Goal: Communication & Community: Share content

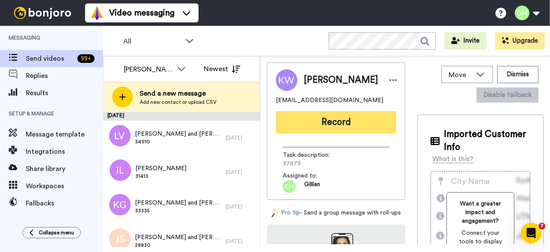
click at [365, 114] on button "Record" at bounding box center [336, 122] width 120 height 22
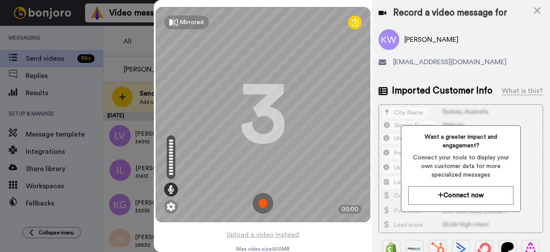
click at [263, 203] on img at bounding box center [263, 203] width 21 height 21
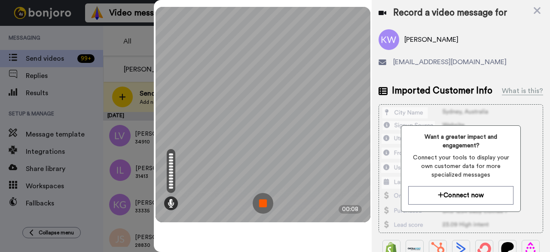
click at [263, 203] on img at bounding box center [263, 203] width 21 height 21
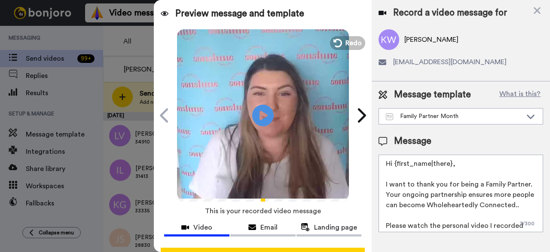
click at [343, 49] on button "Redo" at bounding box center [347, 43] width 35 height 14
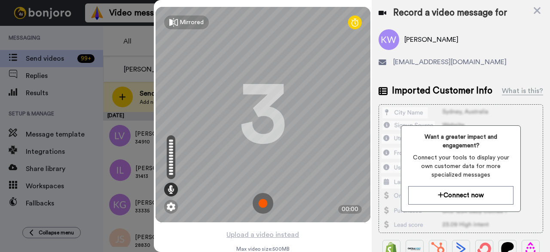
click at [265, 201] on img at bounding box center [263, 203] width 21 height 21
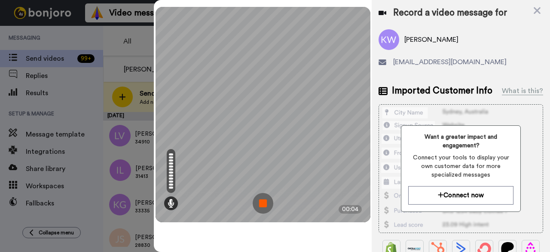
click at [265, 201] on img at bounding box center [263, 203] width 21 height 21
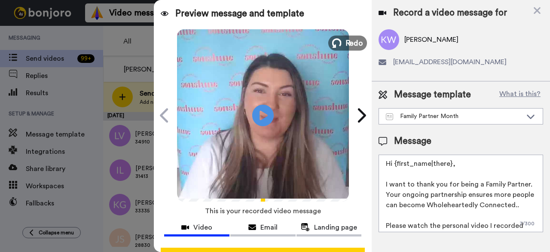
click at [355, 47] on span "Redo" at bounding box center [354, 42] width 18 height 11
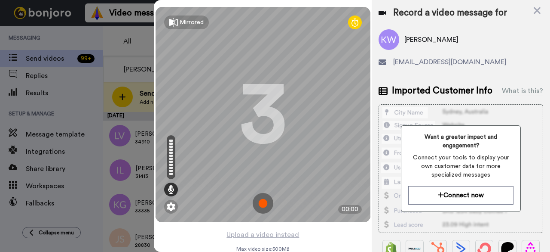
click at [256, 201] on img at bounding box center [263, 203] width 21 height 21
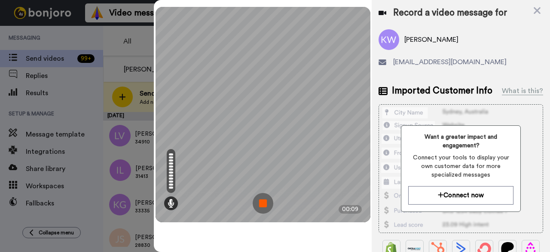
click at [256, 201] on img at bounding box center [263, 203] width 21 height 21
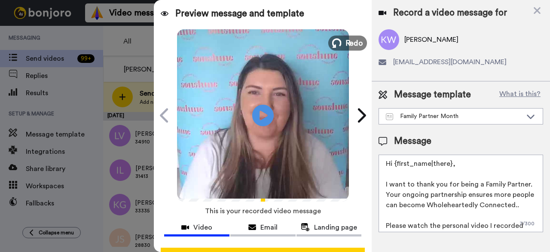
click at [339, 42] on button "Redo" at bounding box center [348, 42] width 39 height 15
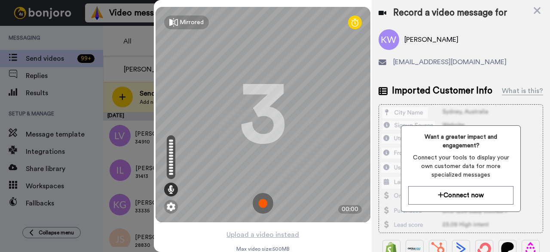
click at [253, 207] on img at bounding box center [263, 203] width 21 height 21
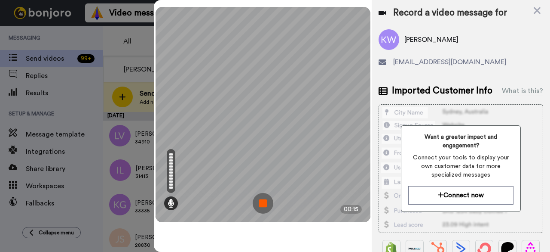
click at [264, 202] on img at bounding box center [263, 203] width 21 height 21
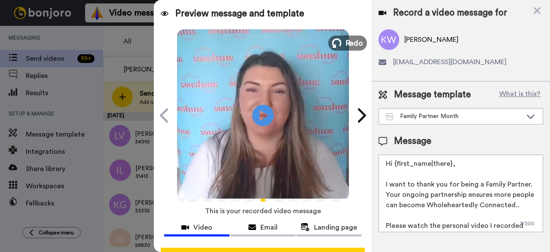
click at [348, 46] on span "Redo" at bounding box center [354, 42] width 18 height 11
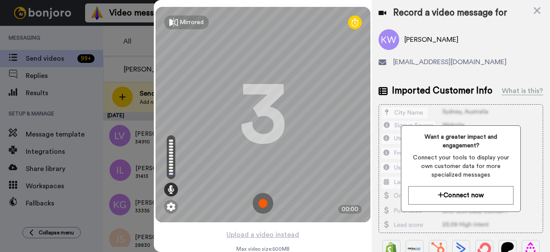
click at [264, 198] on img at bounding box center [263, 203] width 21 height 21
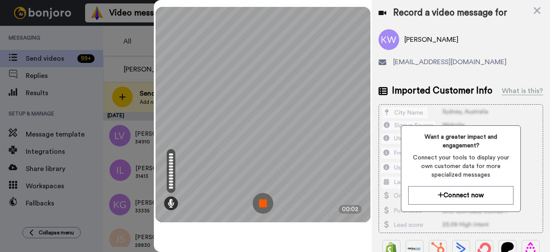
click at [257, 205] on img at bounding box center [263, 203] width 21 height 21
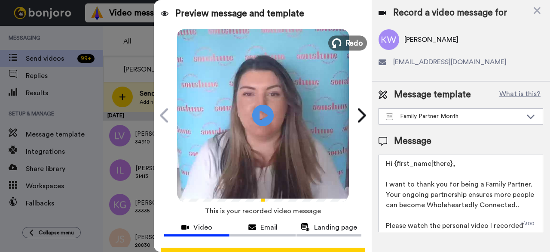
click at [345, 43] on span "Redo" at bounding box center [354, 42] width 18 height 11
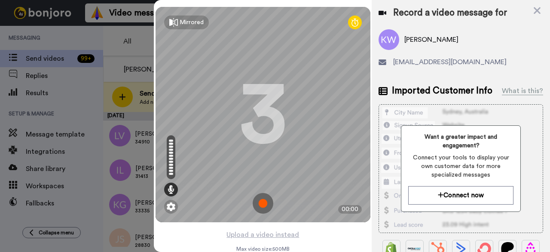
click at [261, 206] on img at bounding box center [263, 203] width 21 height 21
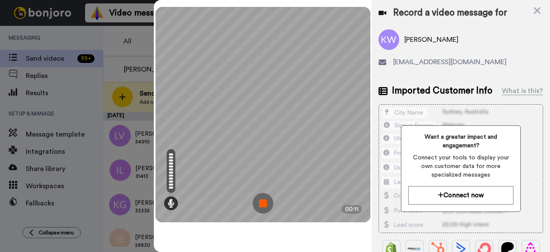
click at [266, 198] on img at bounding box center [263, 203] width 21 height 21
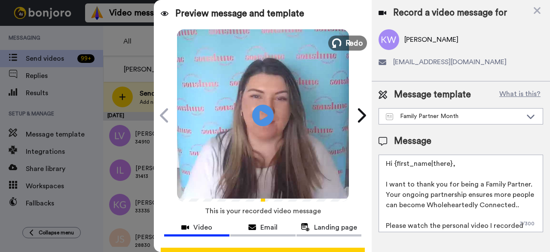
click at [353, 48] on span "Redo" at bounding box center [354, 42] width 18 height 11
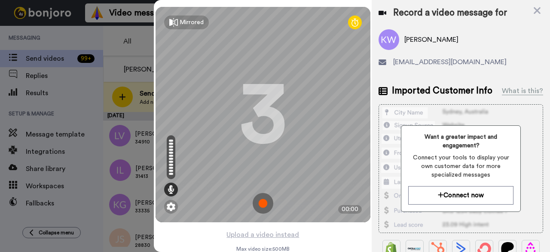
click at [265, 200] on img at bounding box center [263, 203] width 21 height 21
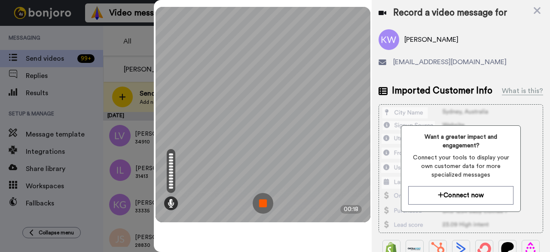
click at [270, 206] on img at bounding box center [263, 203] width 21 height 21
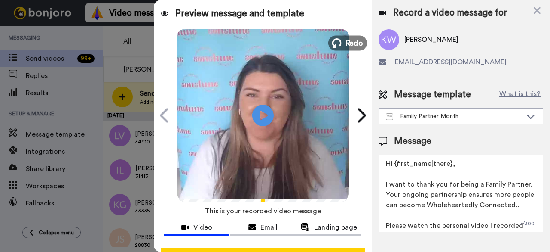
click at [345, 40] on span "Redo" at bounding box center [354, 42] width 18 height 11
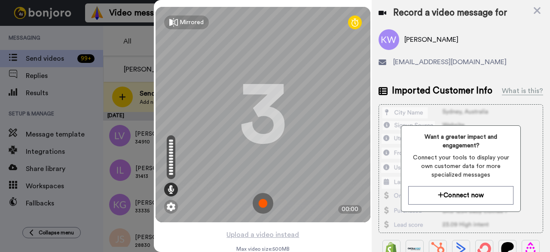
click at [257, 210] on img at bounding box center [263, 203] width 21 height 21
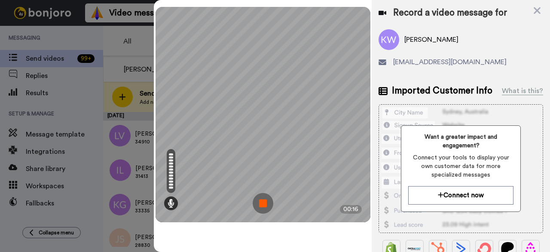
click at [268, 207] on img at bounding box center [263, 203] width 21 height 21
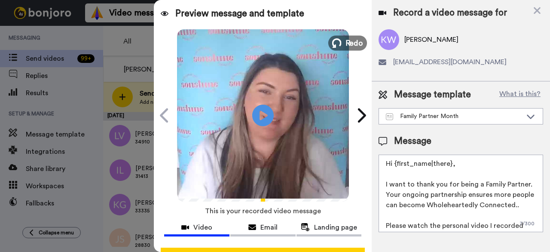
click at [354, 47] on span "Redo" at bounding box center [354, 42] width 18 height 11
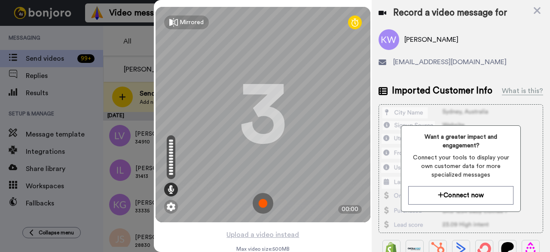
click at [265, 209] on img at bounding box center [263, 203] width 21 height 21
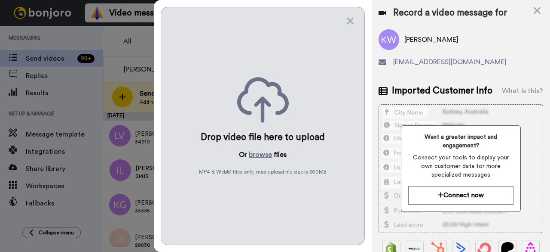
click at [269, 209] on div "Drop video file here to upload Or browse files MP4 & WebM files only, max uploa…" at bounding box center [263, 126] width 204 height 238
click at [351, 23] on icon at bounding box center [350, 20] width 9 height 11
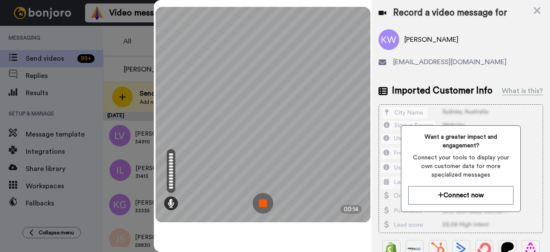
click at [266, 206] on img at bounding box center [263, 203] width 21 height 21
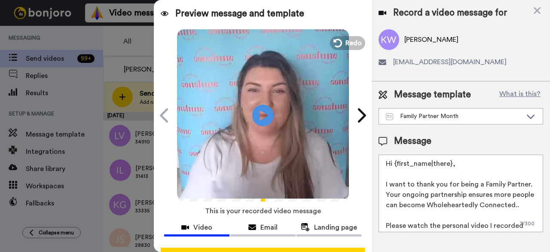
click at [346, 51] on div "Play/Pause" at bounding box center [263, 115] width 172 height 172
click at [346, 49] on div "Play/Pause" at bounding box center [263, 115] width 172 height 172
click at [346, 48] on span "Redo" at bounding box center [354, 42] width 18 height 11
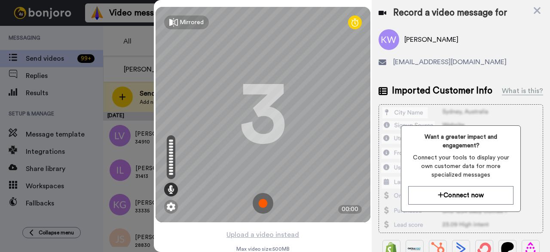
click at [264, 202] on img at bounding box center [263, 203] width 21 height 21
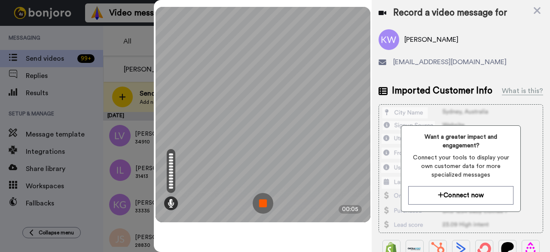
click at [263, 198] on img at bounding box center [263, 203] width 21 height 21
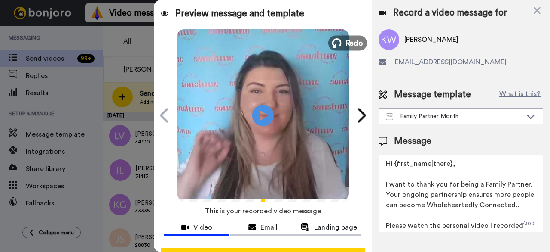
click at [350, 44] on span "Redo" at bounding box center [354, 42] width 18 height 11
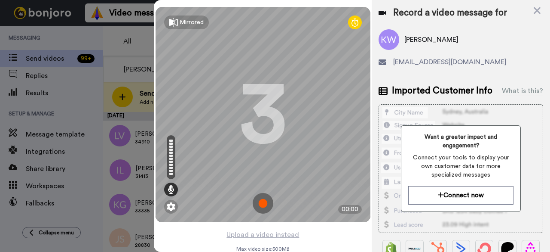
click at [267, 197] on img at bounding box center [263, 203] width 21 height 21
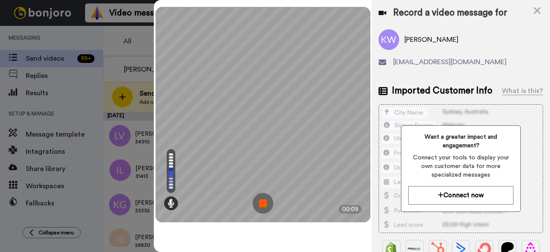
click at [270, 201] on img at bounding box center [263, 203] width 21 height 21
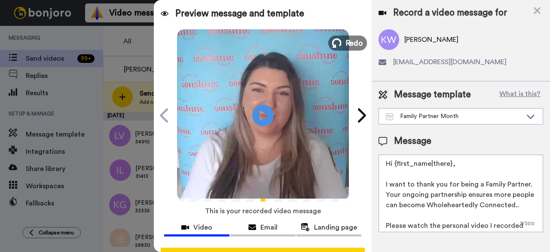
click at [353, 40] on span "Redo" at bounding box center [354, 42] width 18 height 11
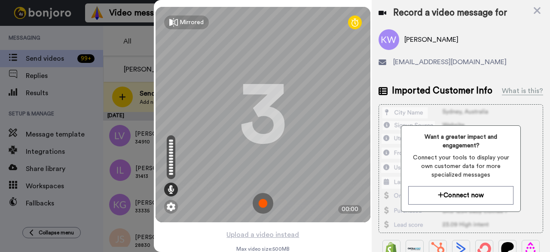
click at [253, 203] on img at bounding box center [263, 203] width 21 height 21
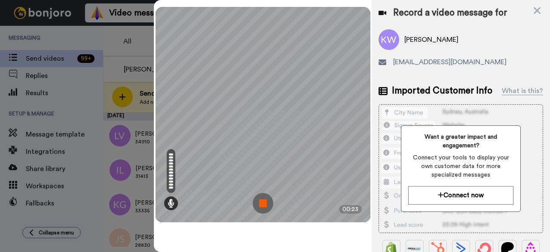
click at [261, 206] on img at bounding box center [263, 203] width 21 height 21
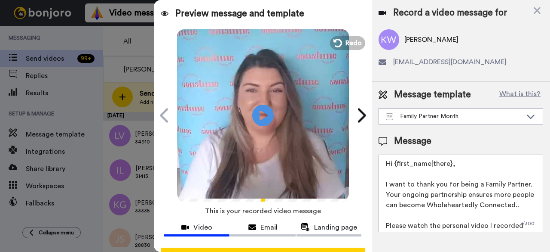
click at [343, 50] on video at bounding box center [263, 114] width 172 height 172
click at [348, 45] on span "Redo" at bounding box center [354, 42] width 18 height 11
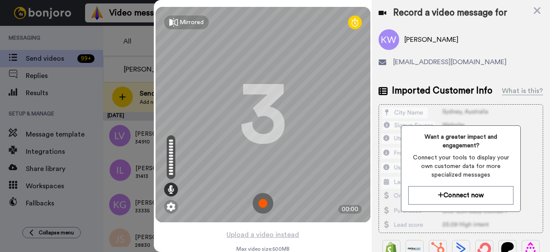
click at [261, 198] on img at bounding box center [263, 203] width 21 height 21
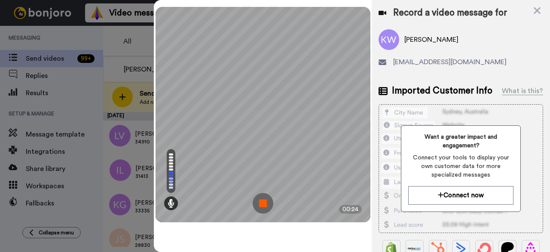
click at [271, 203] on img at bounding box center [263, 203] width 21 height 21
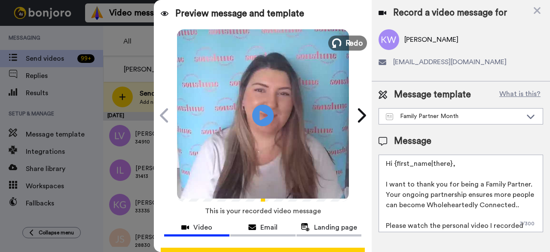
click at [351, 48] on span "Redo" at bounding box center [354, 42] width 18 height 11
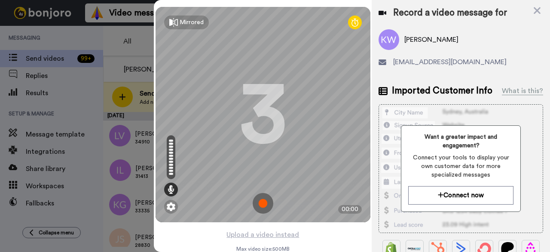
click at [253, 211] on img at bounding box center [263, 203] width 21 height 21
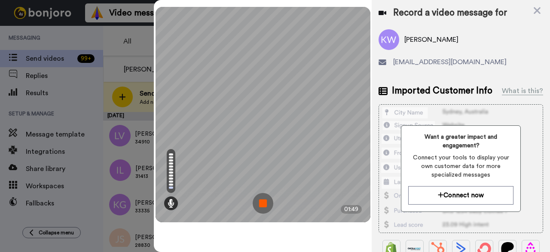
click at [260, 200] on img at bounding box center [263, 203] width 21 height 21
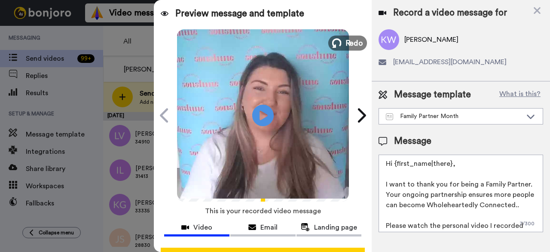
click at [334, 49] on button "Redo" at bounding box center [348, 42] width 39 height 15
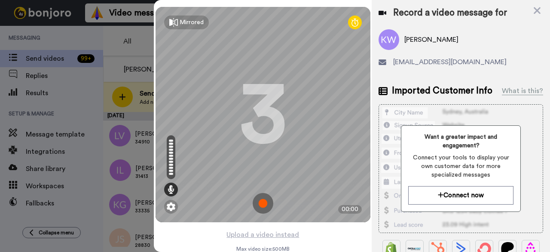
click at [265, 204] on img at bounding box center [263, 203] width 21 height 21
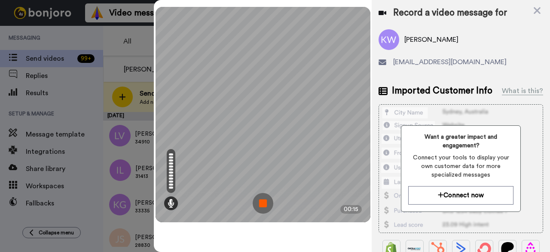
click at [265, 203] on img at bounding box center [263, 203] width 21 height 21
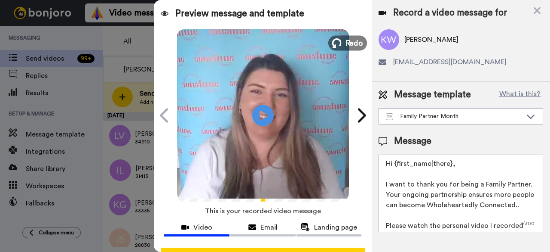
click at [329, 47] on button "Redo" at bounding box center [348, 42] width 39 height 15
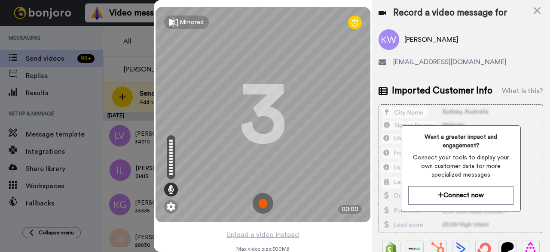
click at [265, 203] on img at bounding box center [263, 203] width 21 height 21
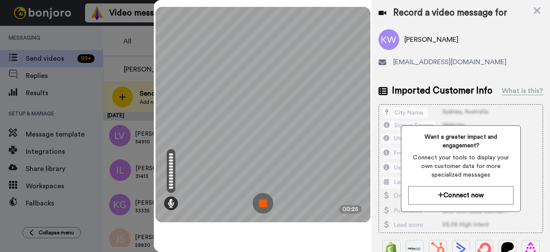
click at [262, 205] on img at bounding box center [263, 203] width 21 height 21
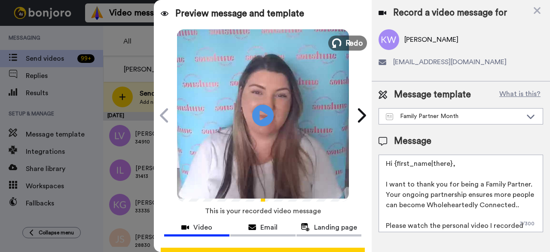
click at [346, 44] on span "Redo" at bounding box center [354, 42] width 18 height 11
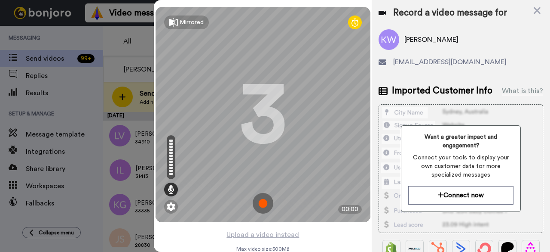
click at [262, 204] on img at bounding box center [263, 203] width 21 height 21
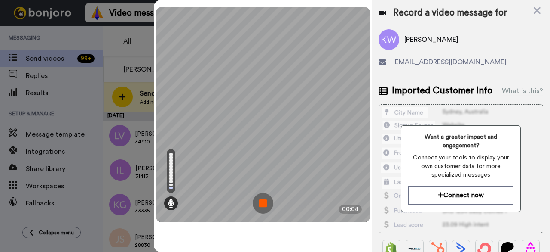
click at [260, 204] on img at bounding box center [263, 203] width 21 height 21
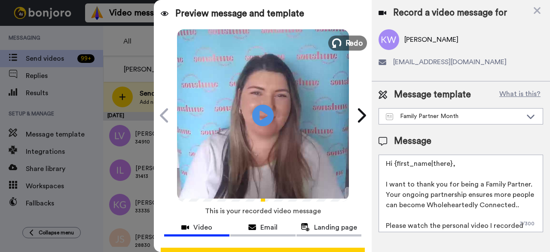
click at [345, 45] on span "Redo" at bounding box center [354, 42] width 18 height 11
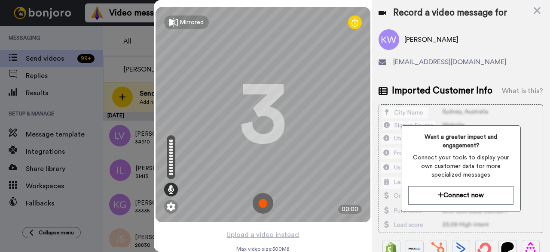
click at [261, 203] on img at bounding box center [263, 203] width 21 height 21
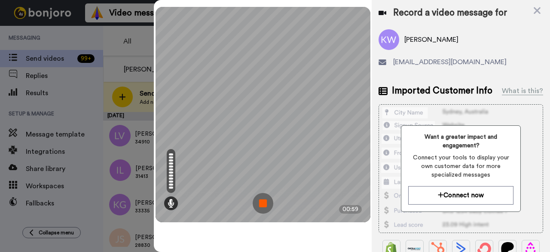
click at [268, 198] on img at bounding box center [263, 203] width 21 height 21
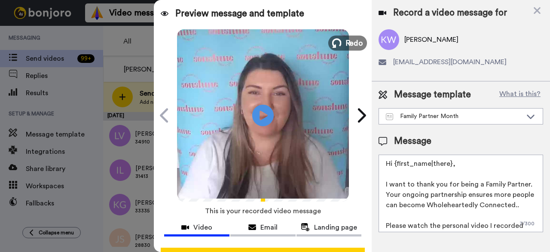
click at [345, 43] on span "Redo" at bounding box center [354, 42] width 18 height 11
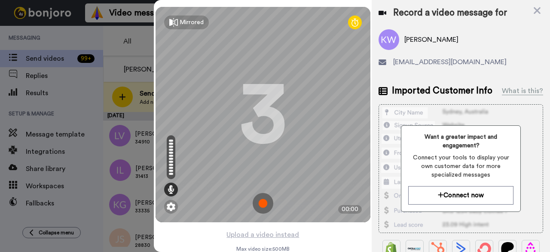
click at [265, 207] on img at bounding box center [263, 203] width 21 height 21
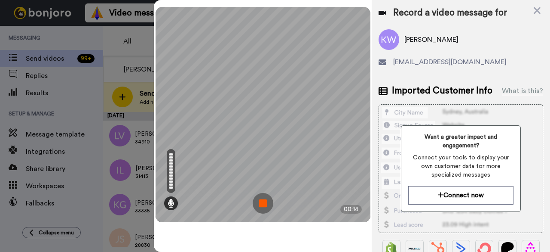
click at [265, 207] on img at bounding box center [263, 203] width 21 height 21
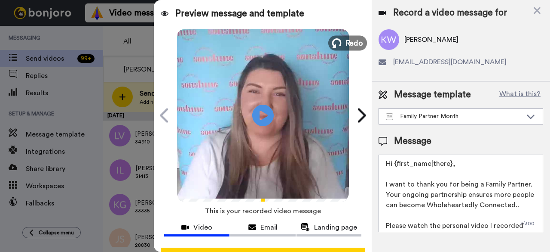
click at [341, 43] on button "Redo" at bounding box center [348, 42] width 39 height 15
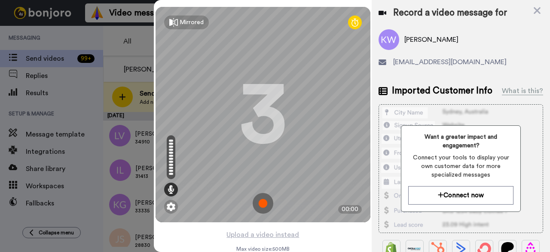
click at [262, 202] on img at bounding box center [263, 203] width 21 height 21
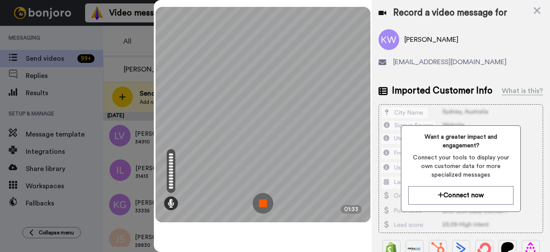
click at [266, 198] on img at bounding box center [263, 203] width 21 height 21
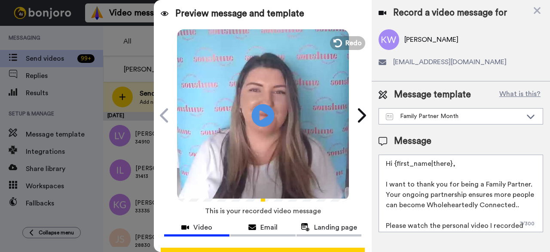
click at [262, 110] on icon at bounding box center [263, 115] width 23 height 23
click at [338, 46] on icon at bounding box center [336, 42] width 9 height 9
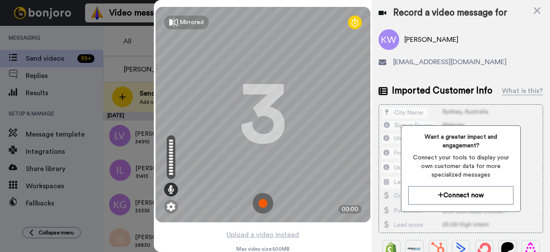
click at [257, 197] on img at bounding box center [263, 203] width 21 height 21
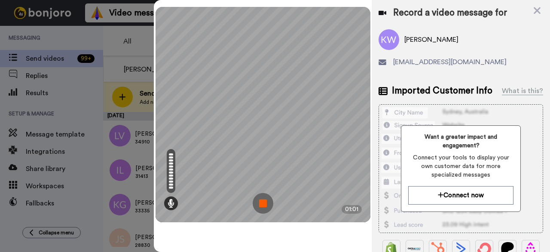
click at [259, 199] on img at bounding box center [263, 203] width 21 height 21
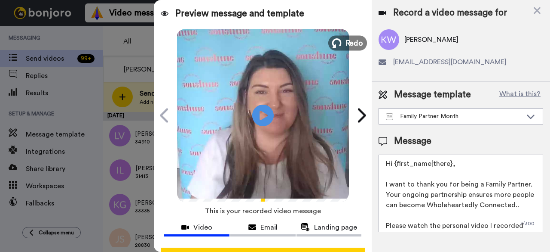
click at [332, 49] on button "Redo" at bounding box center [348, 42] width 39 height 15
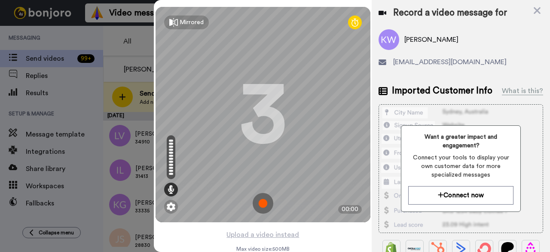
click at [261, 203] on img at bounding box center [263, 203] width 21 height 21
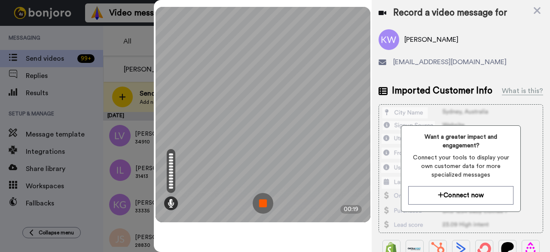
click at [260, 202] on img at bounding box center [263, 203] width 21 height 21
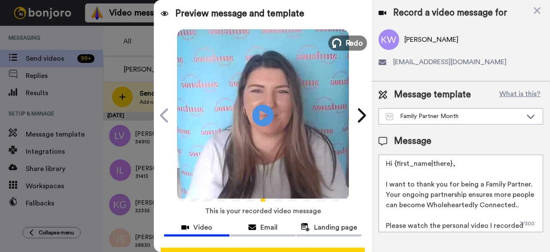
click at [346, 42] on span "Redo" at bounding box center [354, 42] width 18 height 11
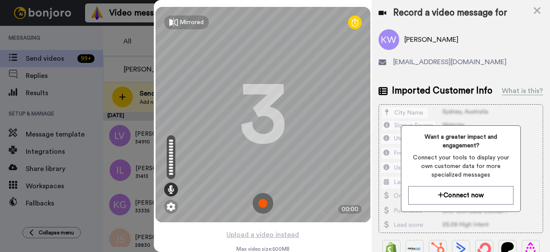
click at [258, 201] on img at bounding box center [263, 203] width 21 height 21
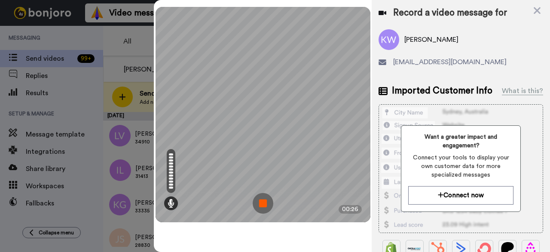
click at [265, 204] on img at bounding box center [263, 203] width 21 height 21
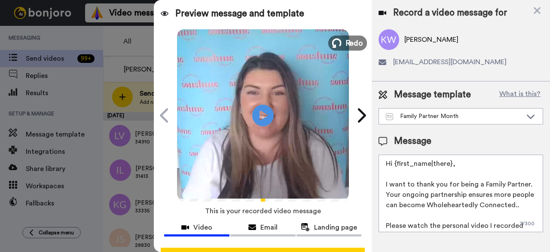
click at [352, 46] on span "Redo" at bounding box center [354, 42] width 18 height 11
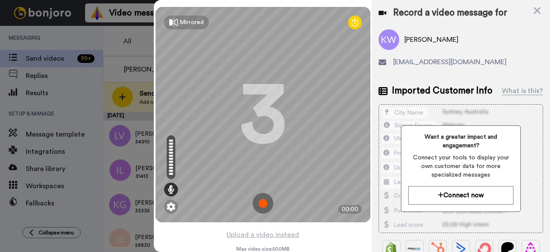
click at [258, 202] on img at bounding box center [263, 203] width 21 height 21
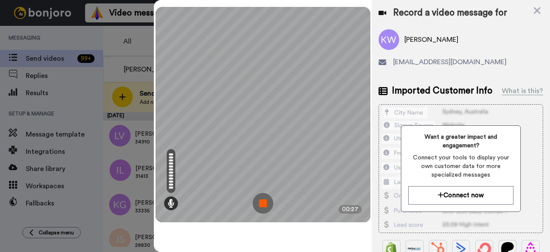
click at [268, 199] on img at bounding box center [263, 203] width 21 height 21
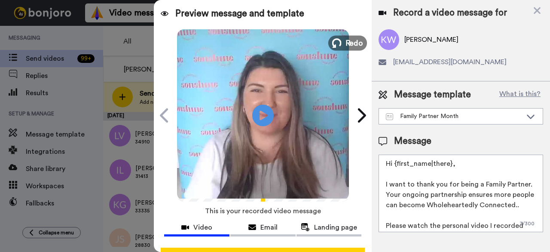
click at [338, 44] on icon at bounding box center [336, 42] width 9 height 9
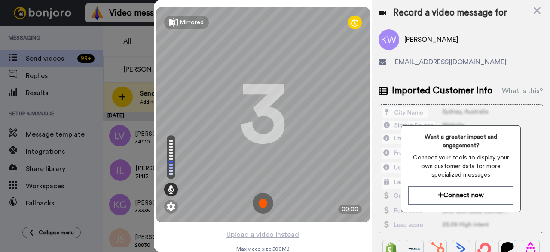
click at [261, 206] on img at bounding box center [263, 203] width 21 height 21
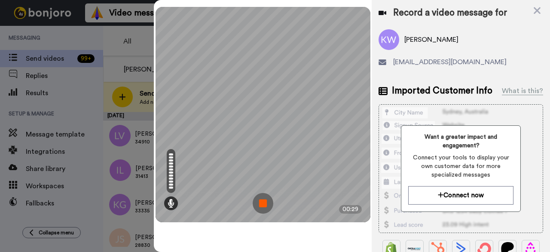
click at [262, 201] on img at bounding box center [263, 203] width 21 height 21
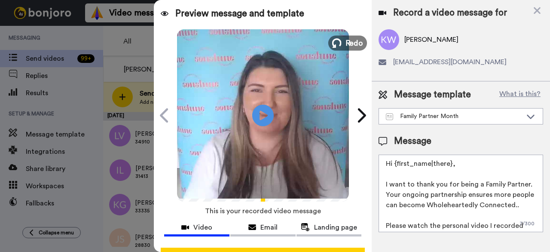
click at [345, 45] on span "Redo" at bounding box center [354, 42] width 18 height 11
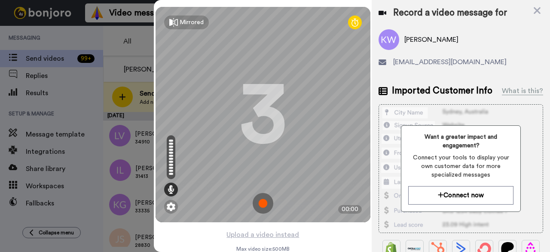
click at [264, 202] on img at bounding box center [263, 203] width 21 height 21
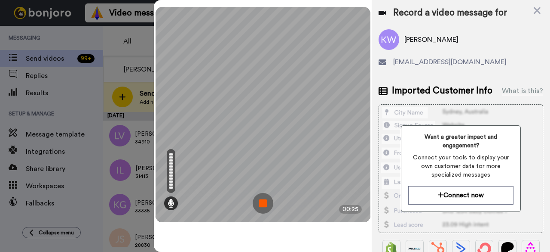
click at [271, 205] on img at bounding box center [263, 203] width 21 height 21
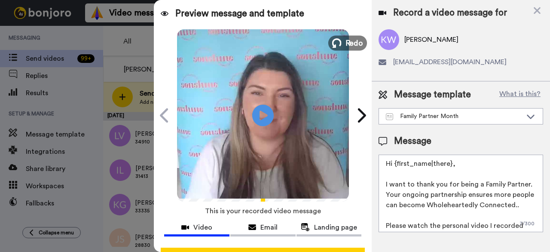
click at [338, 43] on icon at bounding box center [336, 42] width 9 height 9
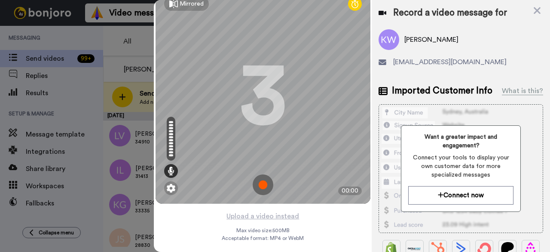
scroll to position [30, 0]
click at [254, 174] on img at bounding box center [263, 184] width 21 height 21
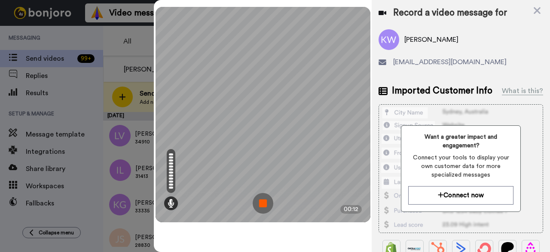
click at [264, 207] on img at bounding box center [263, 203] width 21 height 21
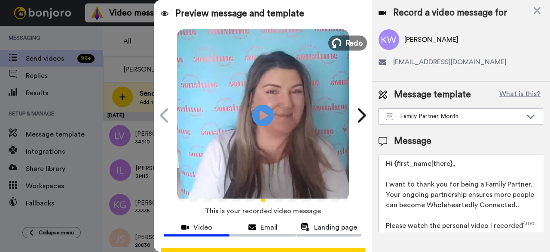
click at [347, 45] on span "Redo" at bounding box center [354, 42] width 18 height 11
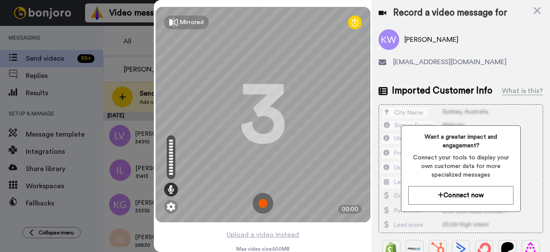
click at [258, 206] on img at bounding box center [263, 203] width 21 height 21
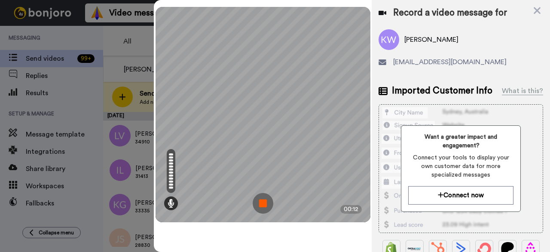
click at [260, 198] on img at bounding box center [263, 203] width 21 height 21
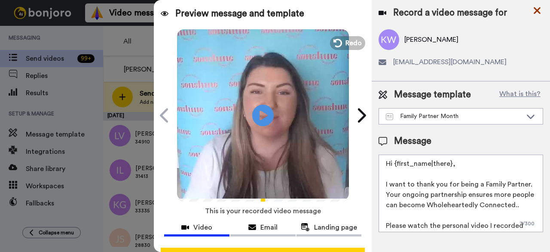
click at [538, 9] on icon at bounding box center [537, 10] width 7 height 7
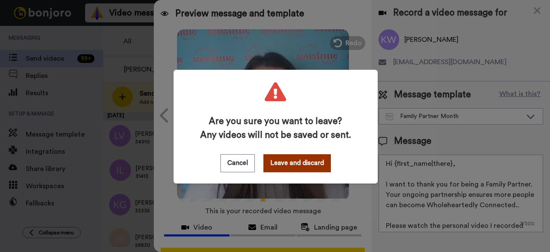
click at [307, 162] on button "Leave and discard" at bounding box center [298, 163] width 68 height 18
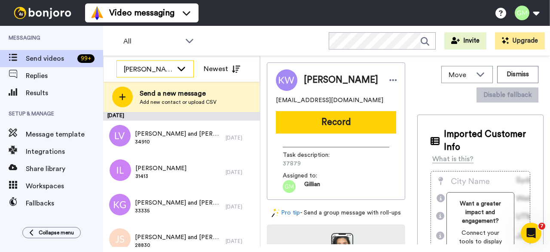
click at [157, 68] on div "[PERSON_NAME]" at bounding box center [148, 69] width 49 height 10
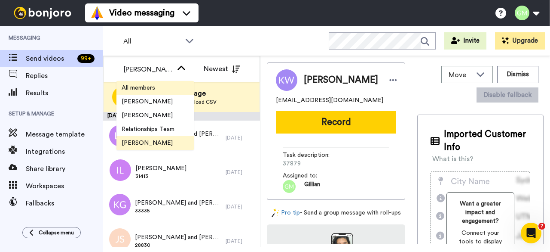
click at [160, 89] on span "All members" at bounding box center [139, 87] width 44 height 9
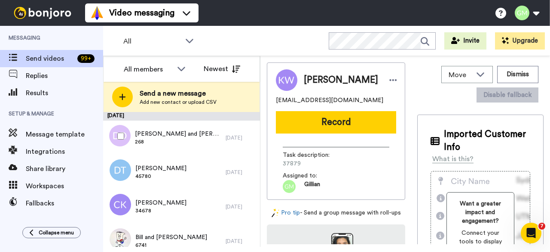
click at [183, 135] on span "[PERSON_NAME] and [PERSON_NAME]" at bounding box center [178, 133] width 86 height 9
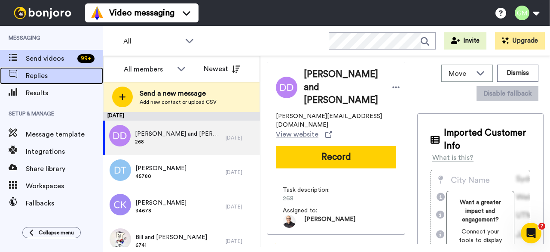
click at [70, 76] on span "Replies" at bounding box center [64, 76] width 77 height 10
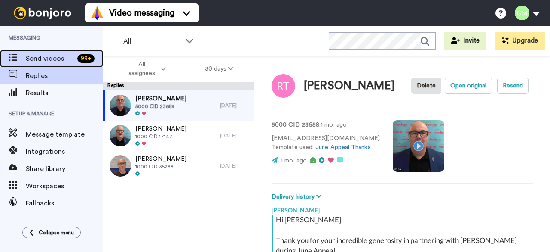
click at [52, 59] on span "Send videos" at bounding box center [50, 58] width 48 height 10
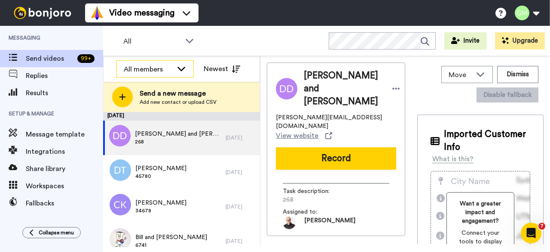
click at [163, 73] on div "All members" at bounding box center [148, 69] width 49 height 10
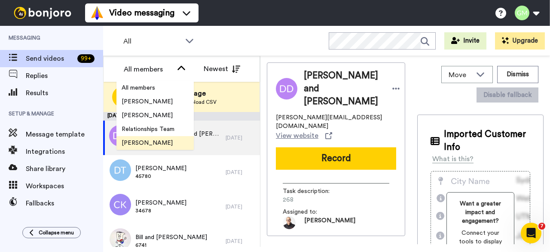
click at [135, 139] on span "[PERSON_NAME]" at bounding box center [147, 142] width 61 height 9
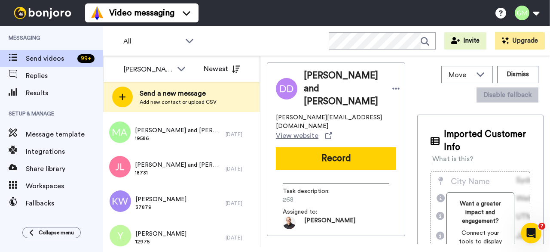
scroll to position [430, 0]
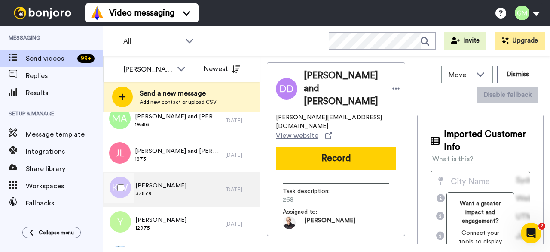
click at [185, 181] on div "Karen Williams 37879" at bounding box center [164, 189] width 123 height 34
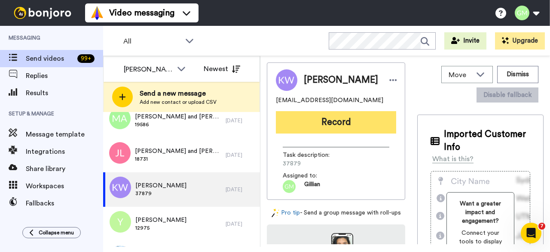
click at [353, 132] on button "Record" at bounding box center [336, 122] width 120 height 22
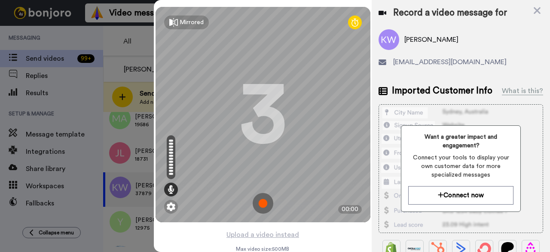
click at [260, 203] on img at bounding box center [263, 203] width 21 height 21
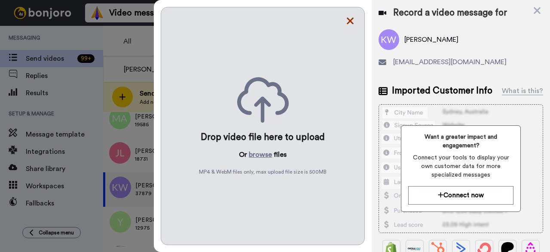
click at [348, 24] on icon at bounding box center [350, 21] width 7 height 7
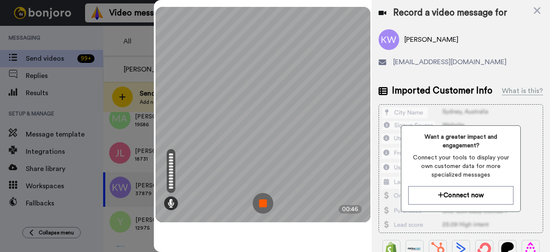
click at [264, 201] on img at bounding box center [263, 203] width 21 height 21
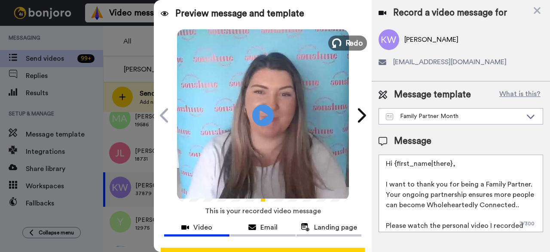
click at [351, 36] on button "Redo" at bounding box center [348, 42] width 39 height 15
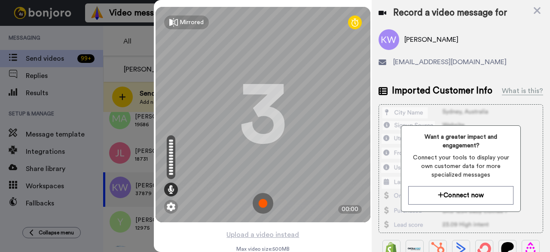
click at [256, 205] on img at bounding box center [263, 203] width 21 height 21
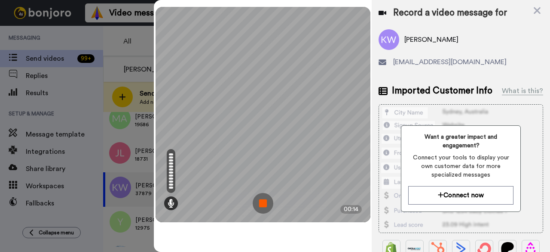
click at [269, 202] on img at bounding box center [263, 203] width 21 height 21
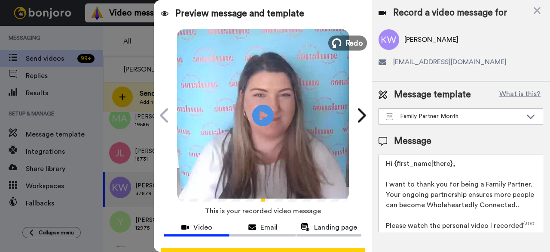
click at [354, 44] on span "Redo" at bounding box center [354, 42] width 18 height 11
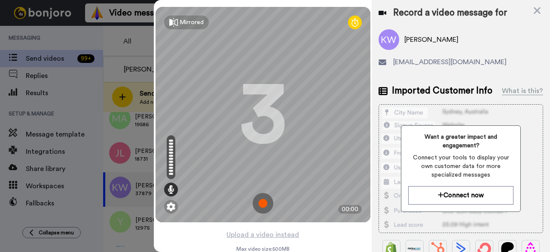
click at [259, 201] on img at bounding box center [263, 203] width 21 height 21
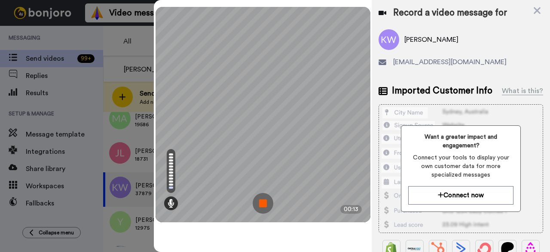
click at [261, 199] on img at bounding box center [263, 203] width 21 height 21
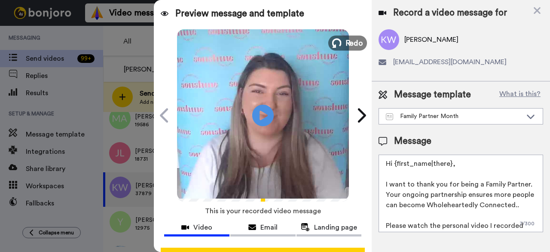
click at [339, 47] on button "Redo" at bounding box center [348, 42] width 39 height 15
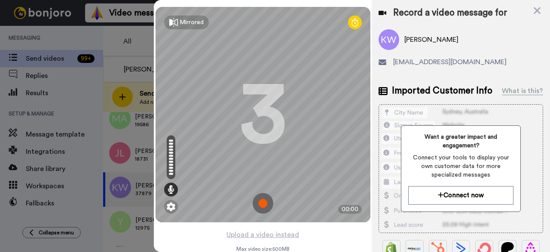
click at [257, 202] on img at bounding box center [263, 203] width 21 height 21
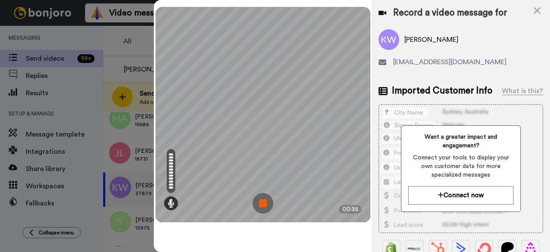
click at [263, 208] on img at bounding box center [263, 203] width 21 height 21
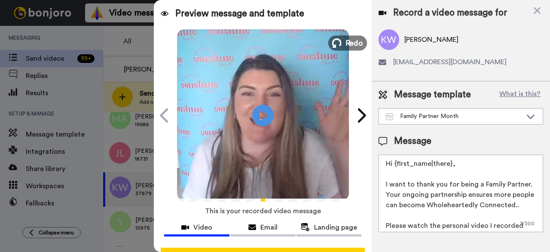
click at [355, 45] on span "Redo" at bounding box center [354, 42] width 18 height 11
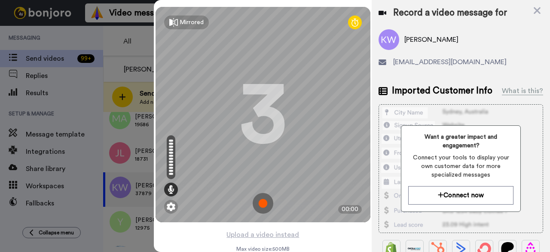
click at [262, 208] on img at bounding box center [263, 203] width 21 height 21
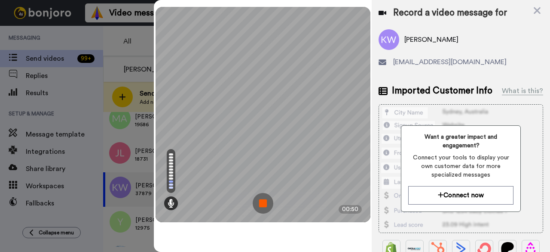
click at [264, 203] on img at bounding box center [263, 203] width 21 height 21
